Goal: Browse casually

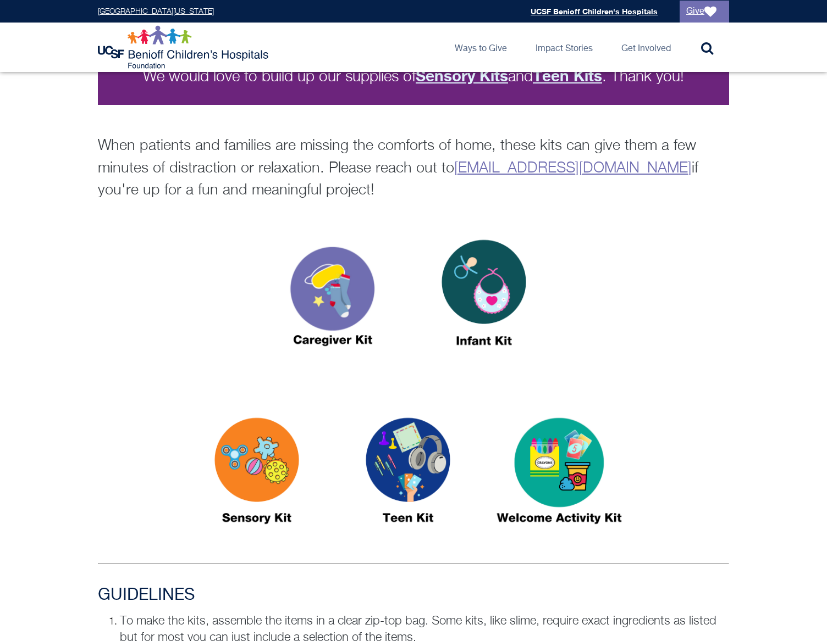
scroll to position [277, 0]
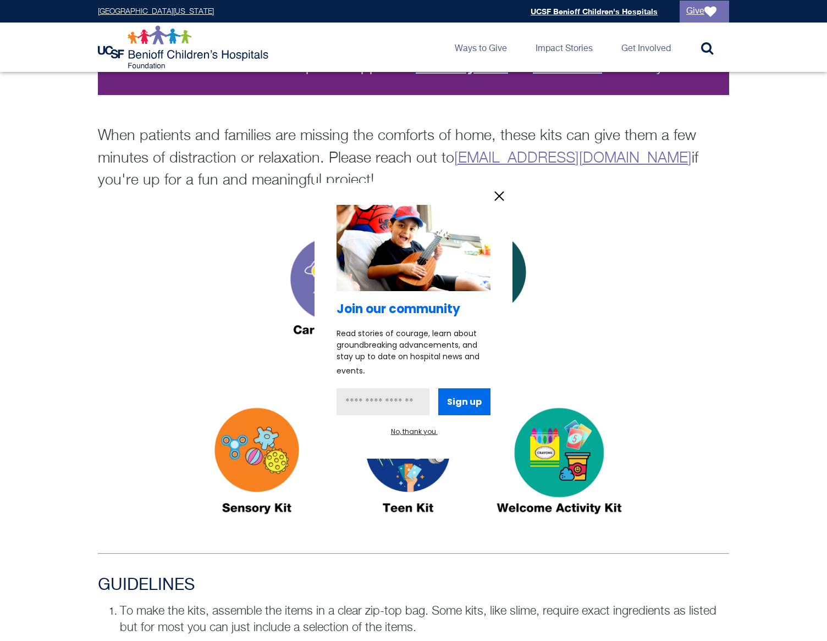
click at [495, 192] on icon "information" at bounding box center [499, 196] width 8 height 8
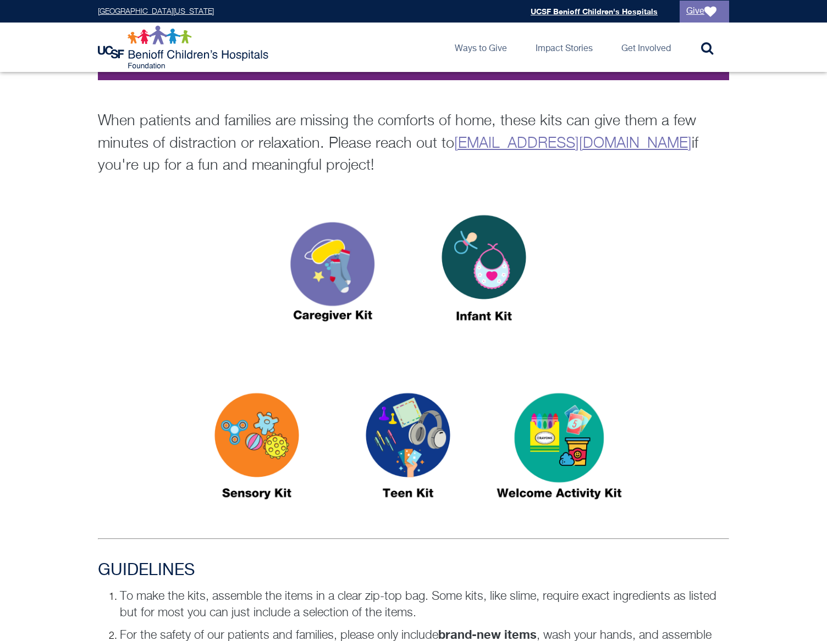
scroll to position [303, 0]
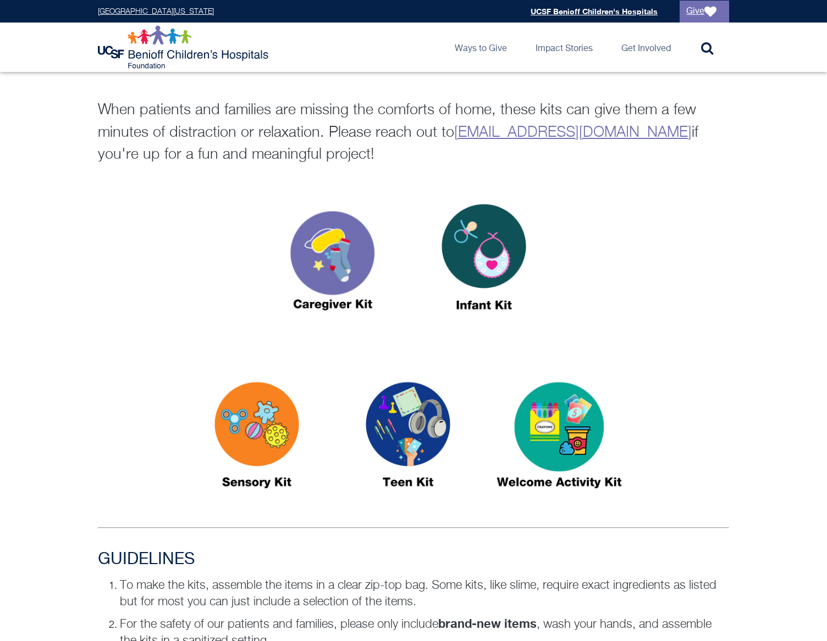
click at [571, 429] on img at bounding box center [558, 440] width 137 height 158
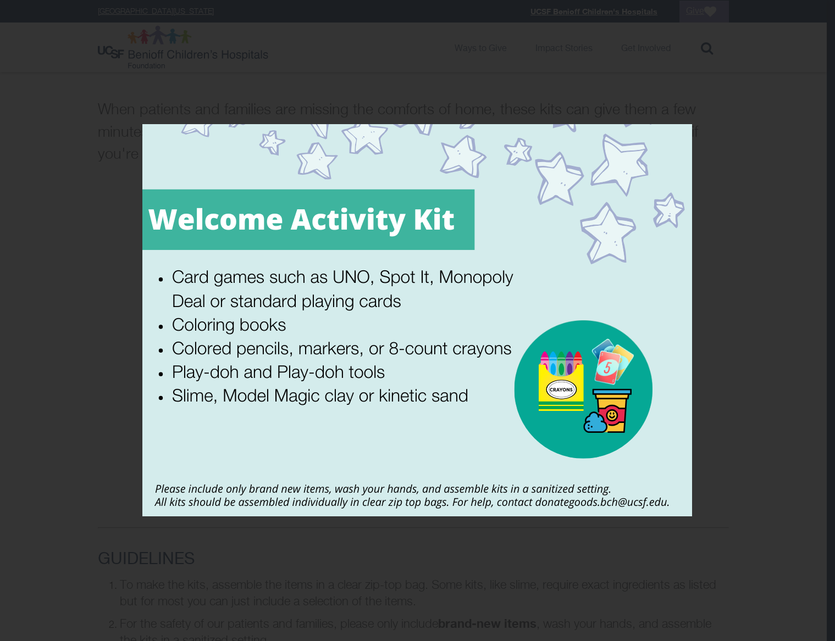
click at [101, 387] on div at bounding box center [417, 320] width 835 height 641
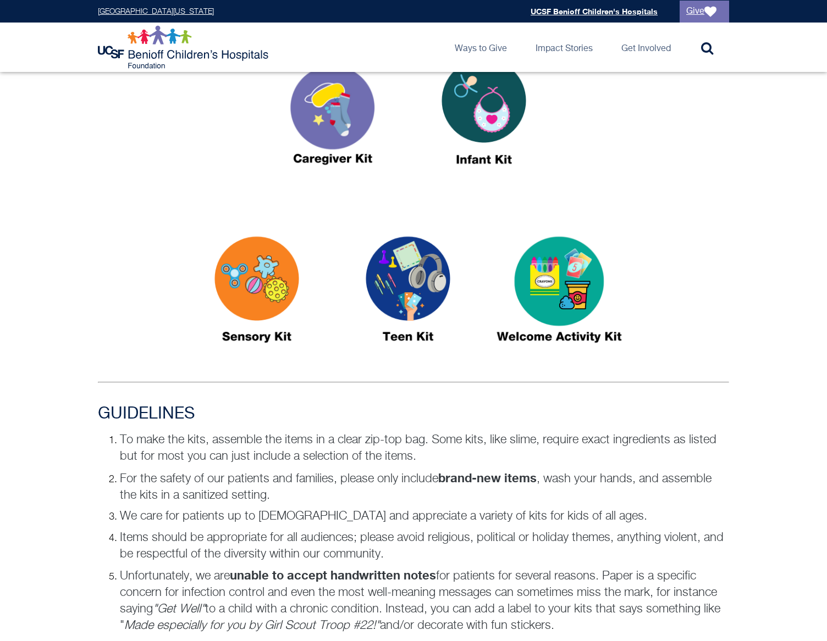
scroll to position [259, 0]
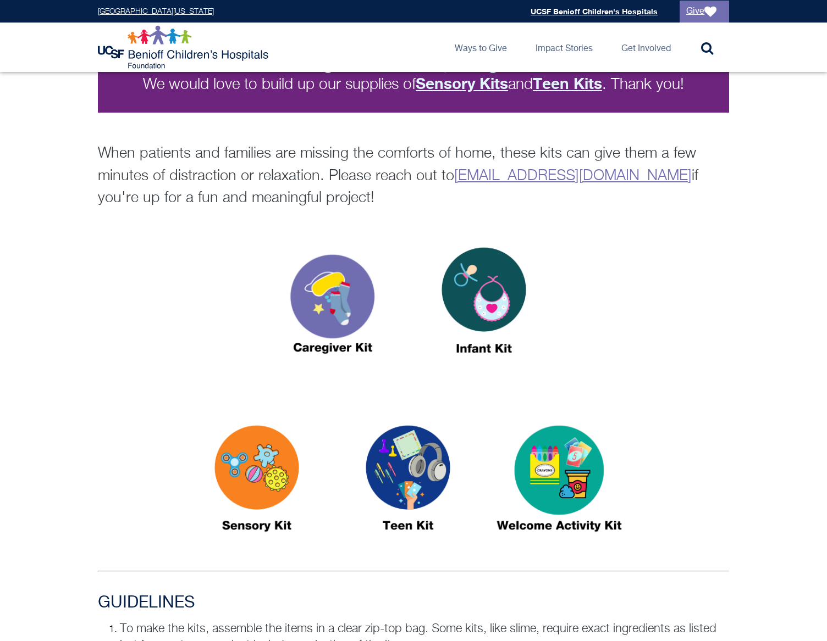
click at [475, 313] on img at bounding box center [483, 305] width 137 height 158
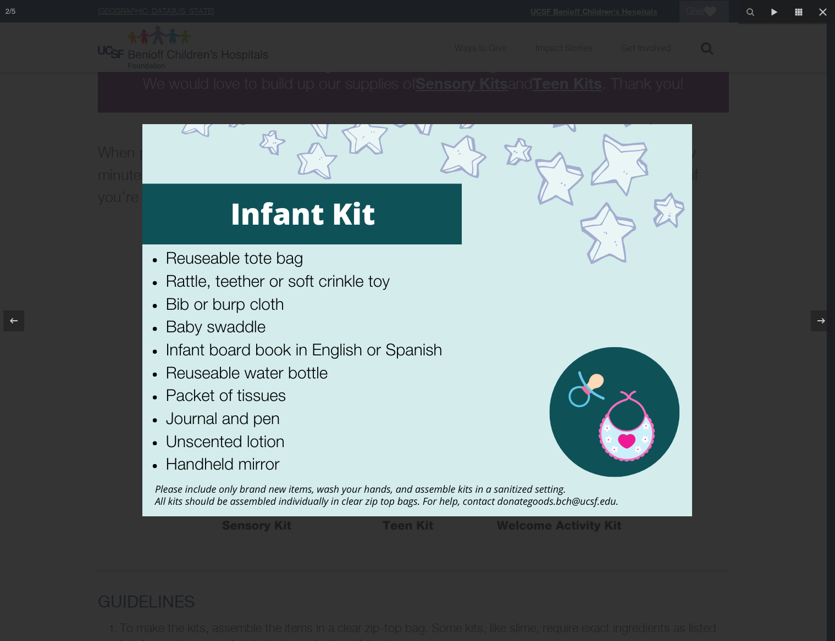
click at [50, 396] on div at bounding box center [417, 320] width 835 height 641
